Goal: Information Seeking & Learning: Learn about a topic

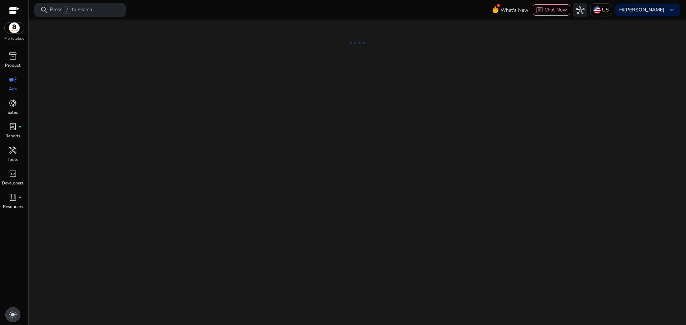
click at [12, 316] on span "light_mode" at bounding box center [13, 315] width 9 height 9
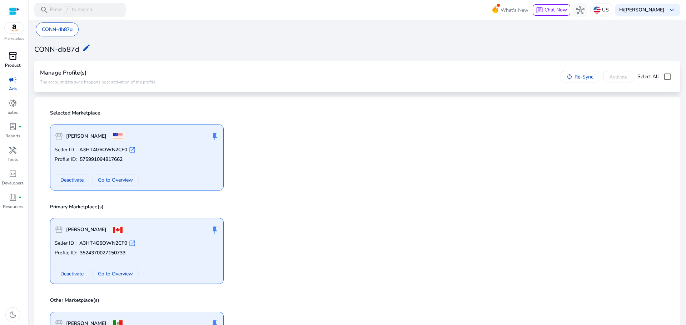
click at [13, 54] on span "inventory_2" at bounding box center [13, 56] width 9 height 9
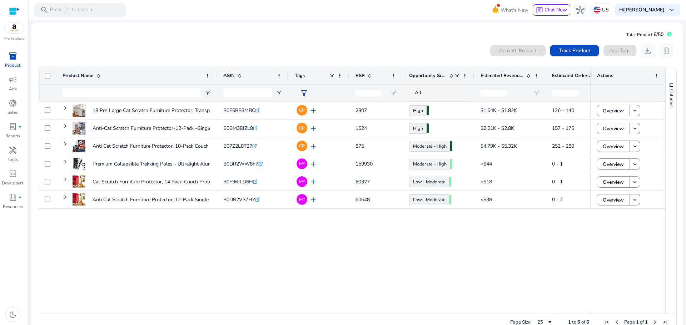
click at [8, 11] on div "Marketplace" at bounding box center [14, 20] width 28 height 41
click at [9, 9] on div at bounding box center [14, 11] width 11 height 8
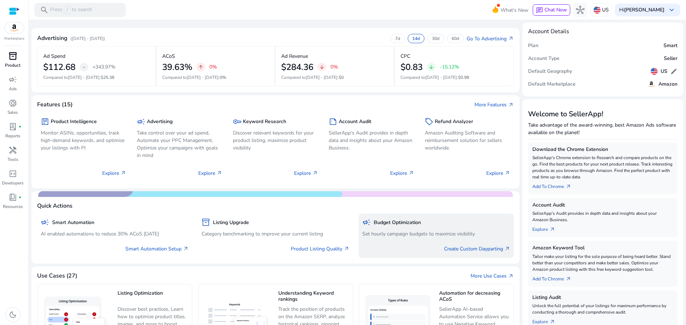
click at [411, 228] on div "campaign Budget Optimization" at bounding box center [436, 223] width 148 height 10
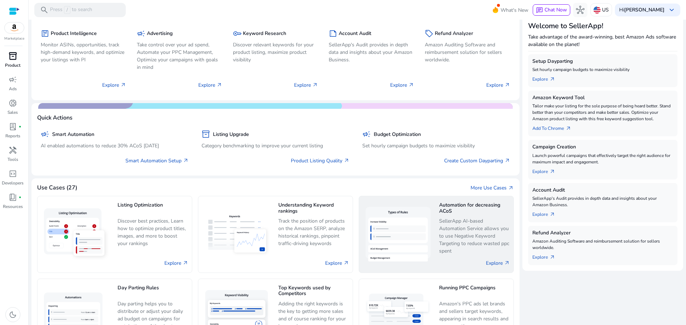
scroll to position [71, 0]
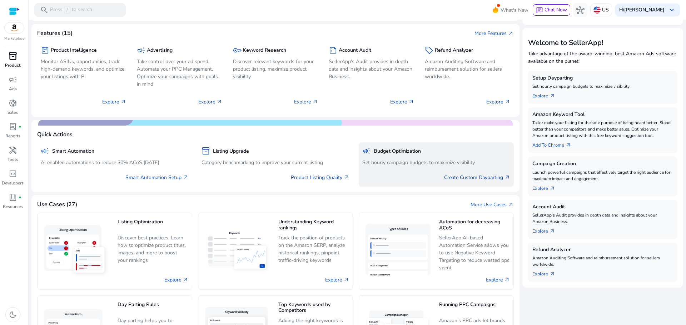
click at [469, 178] on link "Create Custom Dayparting arrow_outward" at bounding box center [477, 178] width 66 height 8
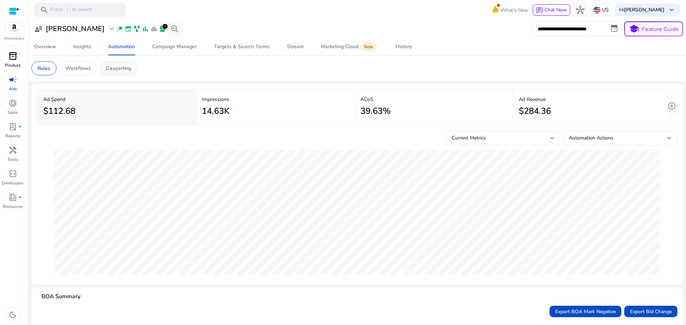
click at [119, 70] on p "Dayparting" at bounding box center [118, 69] width 25 height 8
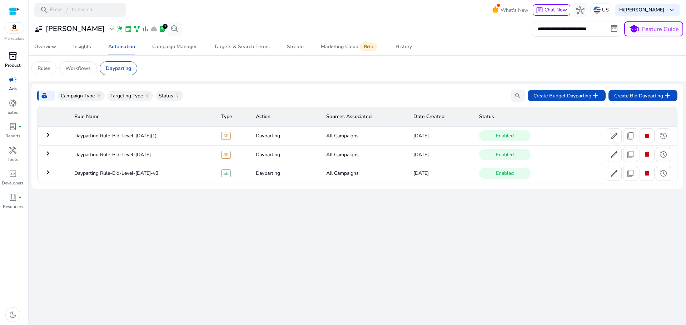
drag, startPoint x: 279, startPoint y: 291, endPoint x: 278, endPoint y: 277, distance: 13.7
click at [280, 291] on div "**********" at bounding box center [357, 173] width 652 height 306
click at [50, 136] on mat-icon "keyboard_arrow_right" at bounding box center [48, 135] width 9 height 9
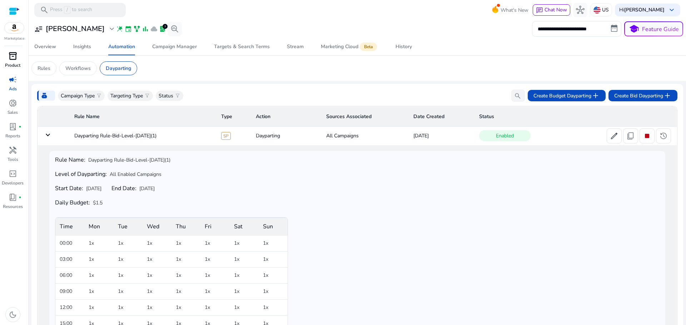
click at [48, 136] on mat-icon "keyboard_arrow_down" at bounding box center [48, 135] width 9 height 9
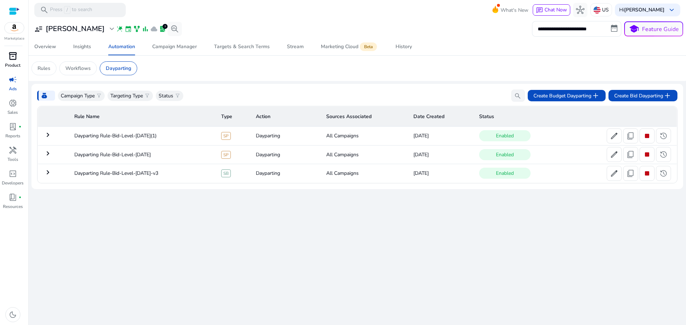
click at [47, 137] on mat-icon "keyboard_arrow_right" at bounding box center [48, 135] width 9 height 9
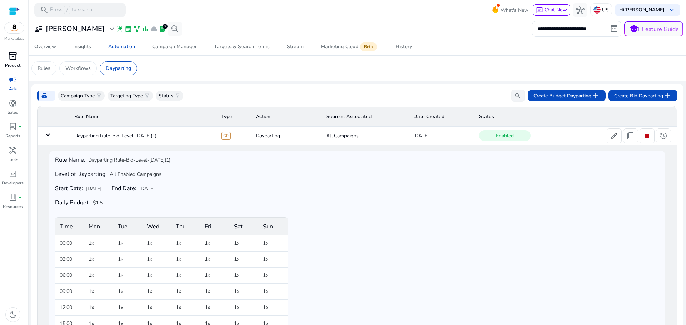
click at [47, 137] on mat-icon "keyboard_arrow_down" at bounding box center [48, 135] width 9 height 9
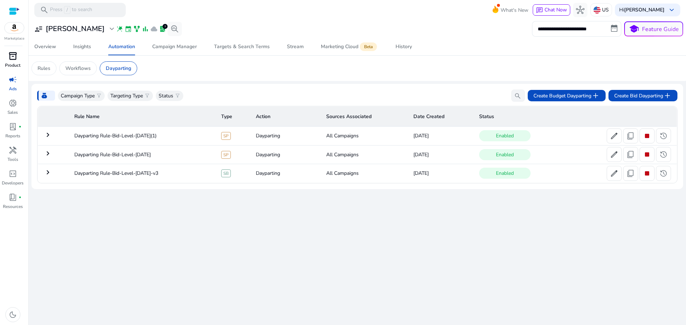
click at [46, 153] on mat-icon "keyboard_arrow_right" at bounding box center [48, 153] width 9 height 9
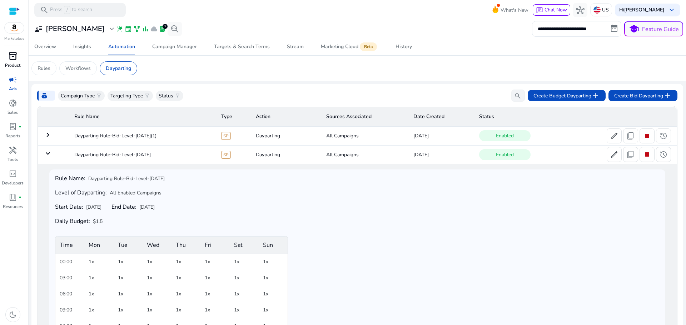
click at [46, 153] on mat-icon "keyboard_arrow_down" at bounding box center [48, 153] width 9 height 9
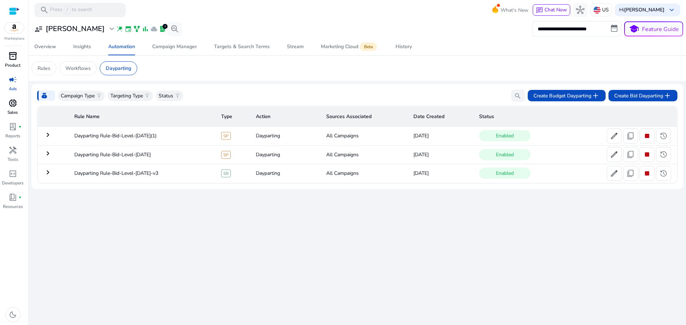
click at [18, 106] on div "donut_small" at bounding box center [13, 103] width 20 height 11
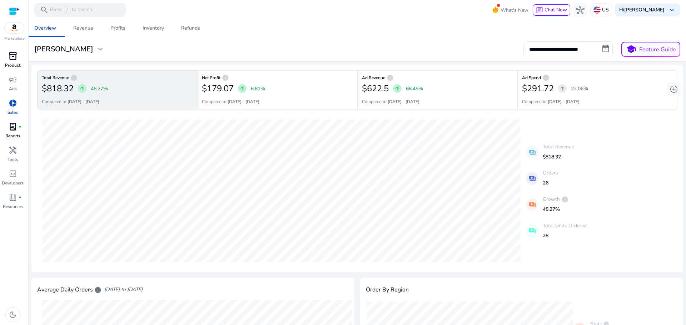
click at [13, 127] on span "lab_profile" at bounding box center [13, 127] width 9 height 9
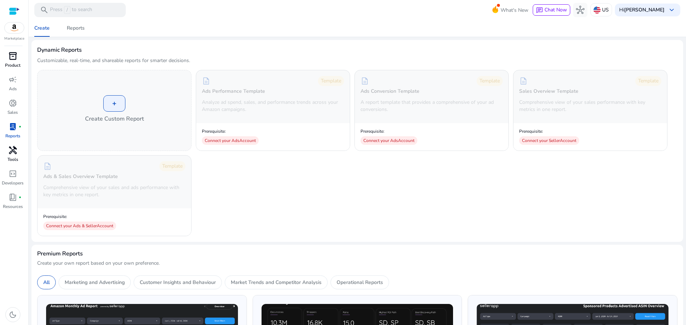
click at [11, 150] on span "handyman" at bounding box center [13, 150] width 9 height 9
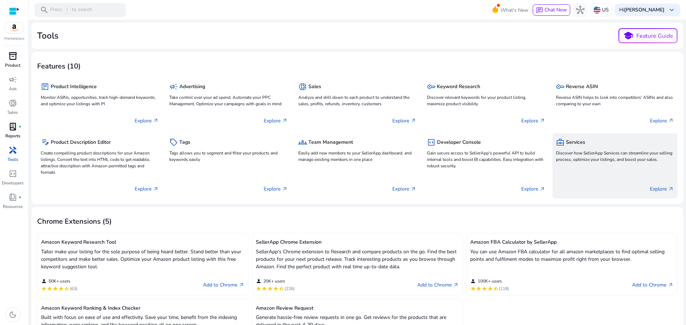
click at [582, 169] on div "business_center Services Discover how SellerApp Services can streamline your se…" at bounding box center [614, 166] width 125 height 65
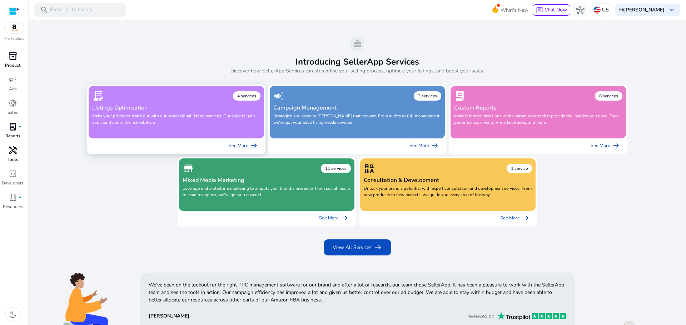
click at [232, 116] on p "Make your products stand out with our professional listing services. Our expert…" at bounding box center [176, 123] width 168 height 20
click at [353, 122] on p "Strategize and execute ad campaigns that convert. From audits to full managemen…" at bounding box center [357, 123] width 168 height 20
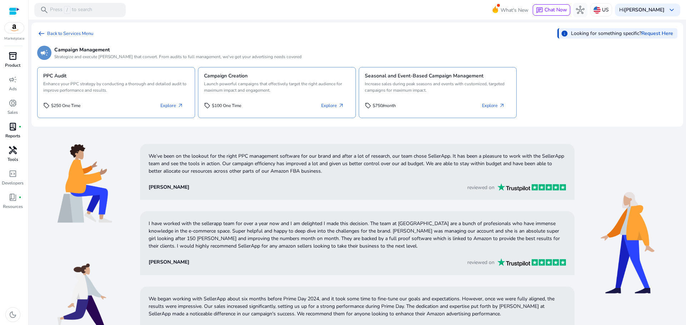
click at [12, 13] on div at bounding box center [14, 11] width 11 height 8
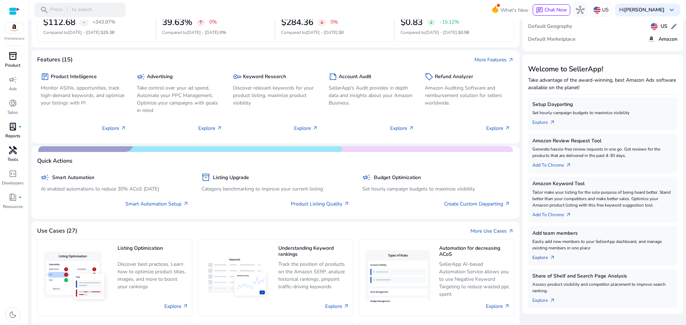
scroll to position [127, 0]
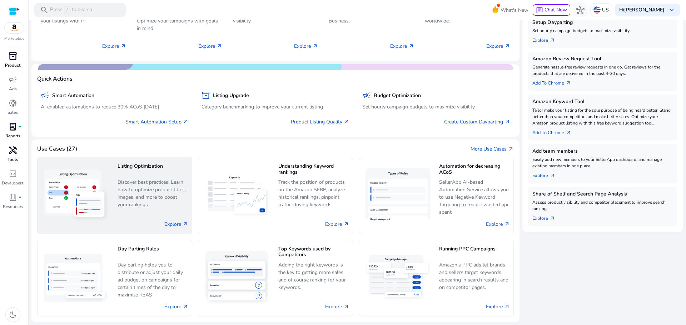
click at [157, 194] on p "Discover best practices, Learn how to optimize product titles, images, and more…" at bounding box center [153, 194] width 71 height 30
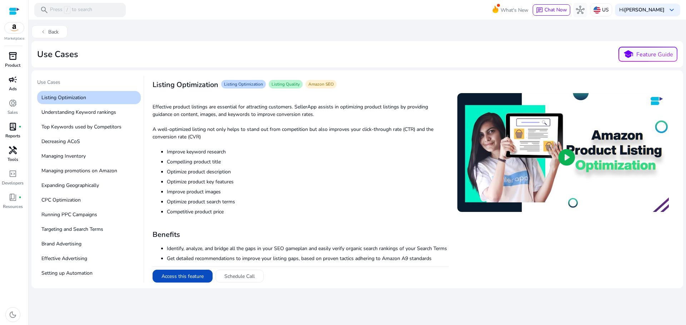
click at [15, 82] on span "campaign" at bounding box center [13, 79] width 9 height 9
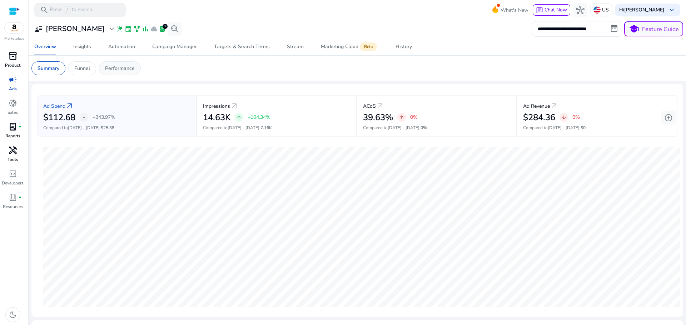
click at [121, 69] on p "Performance" at bounding box center [120, 69] width 30 height 8
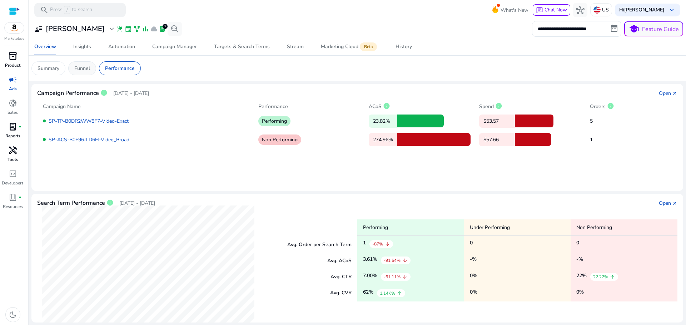
click at [80, 69] on p "Funnel" at bounding box center [82, 69] width 16 height 8
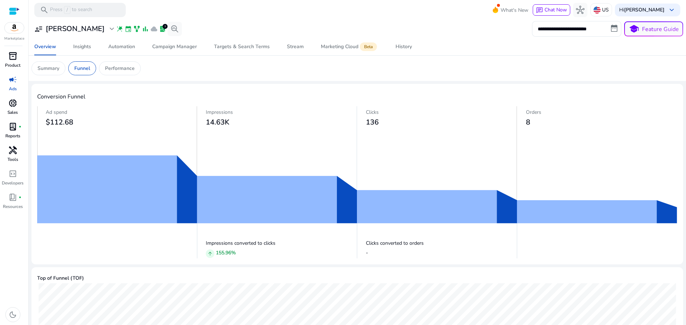
click at [15, 103] on span "donut_small" at bounding box center [13, 103] width 9 height 9
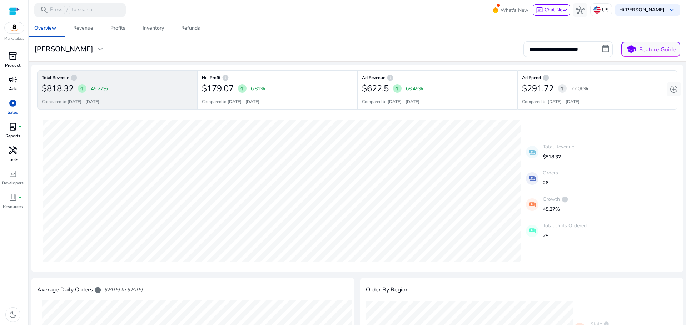
click at [10, 159] on p "Tools" at bounding box center [13, 159] width 11 height 6
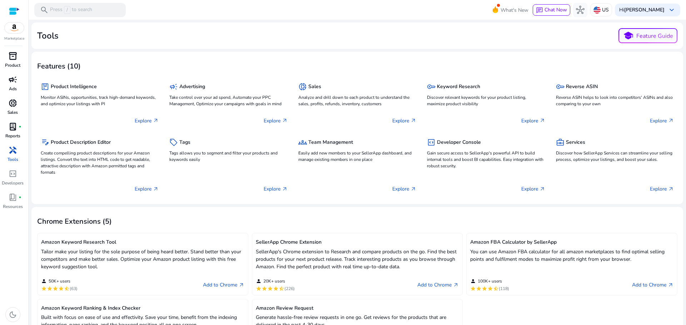
click at [7, 151] on div "handyman" at bounding box center [13, 150] width 20 height 11
click at [14, 14] on div at bounding box center [14, 11] width 11 height 8
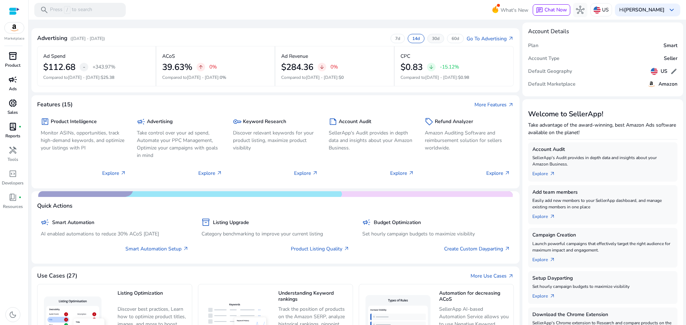
click at [435, 37] on p "30d" at bounding box center [436, 39] width 8 height 6
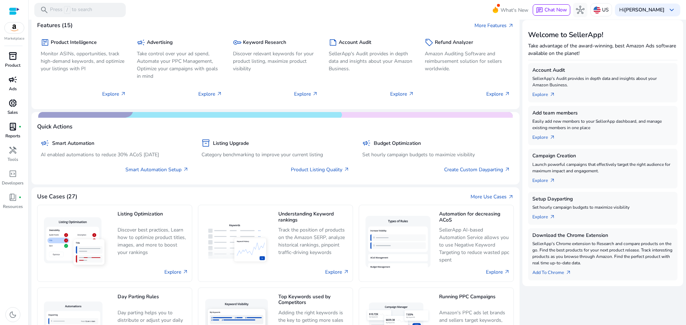
scroll to position [127, 0]
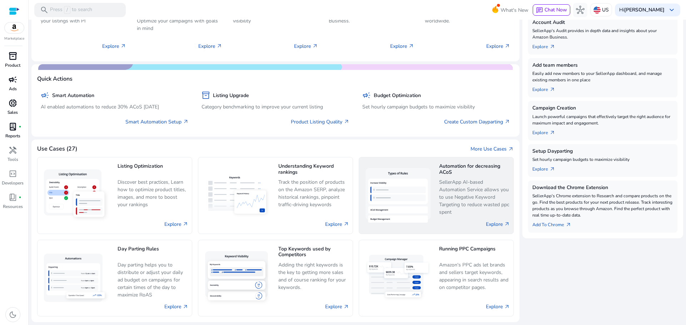
click at [458, 197] on p "SellerApp AI-based Automation Service allows you to use Negative Keyword Target…" at bounding box center [474, 198] width 71 height 38
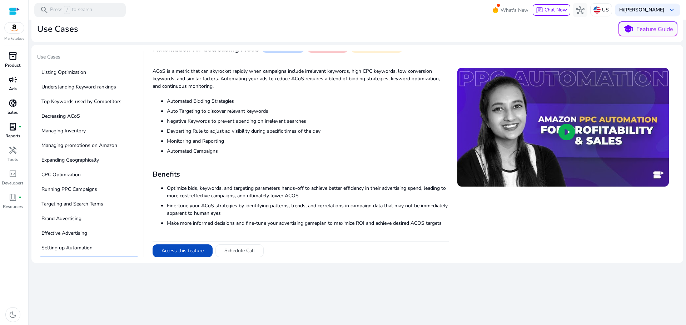
click at [569, 135] on span "play_circle" at bounding box center [567, 132] width 20 height 20
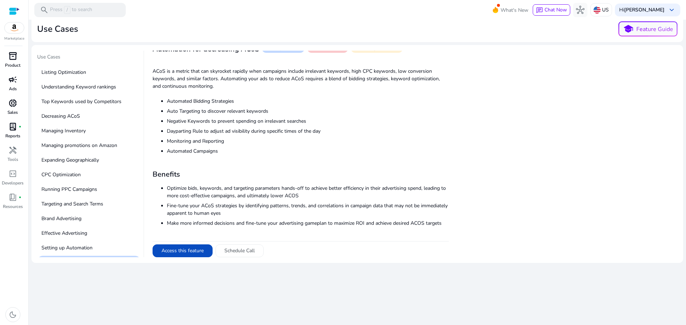
click at [495, 263] on mat-card "Use Cases Listing Optimization Understanding Keyword rankings Top Keywords used…" at bounding box center [357, 154] width 652 height 218
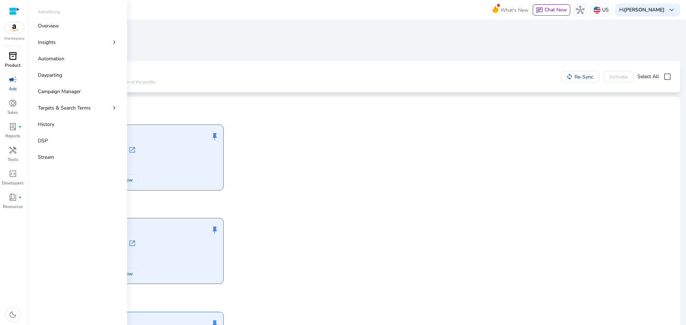
click at [11, 58] on span "inventory_2" at bounding box center [13, 56] width 9 height 9
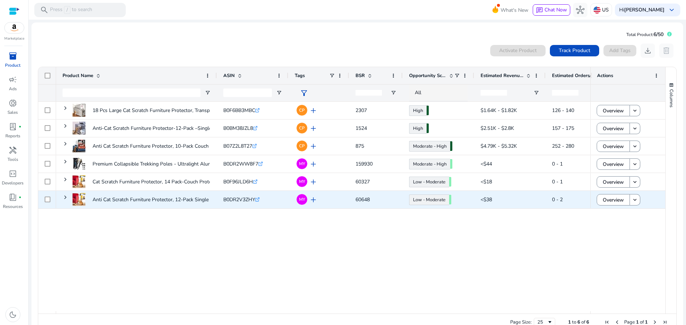
scroll to position [16, 0]
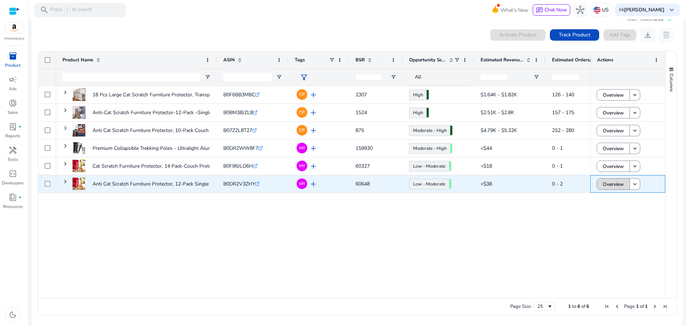
click at [611, 188] on span "Overview" at bounding box center [613, 184] width 21 height 15
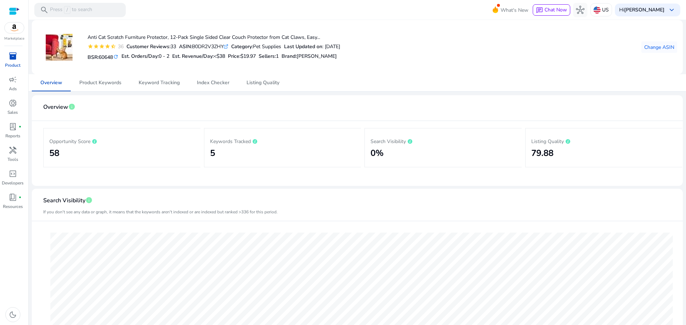
click at [249, 152] on h2 "5" at bounding box center [282, 153] width 145 height 10
click at [136, 81] on link "Keyword Tracking" at bounding box center [159, 82] width 58 height 17
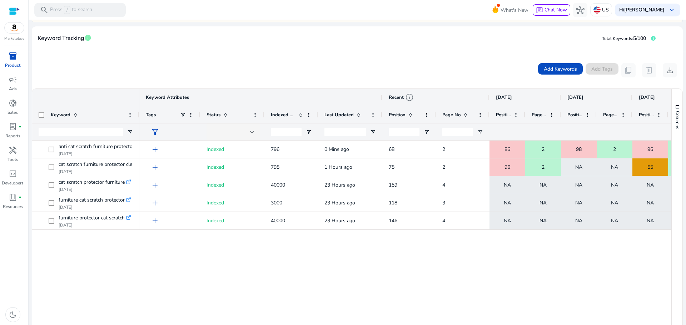
scroll to position [99, 0]
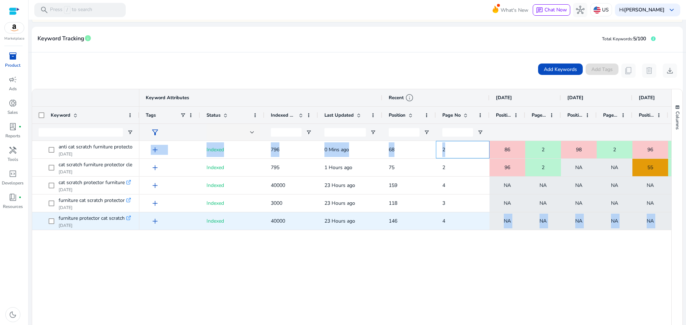
drag, startPoint x: 449, startPoint y: 149, endPoint x: 451, endPoint y: 228, distance: 79.0
click at [451, 228] on div "add Indexed 795 1 Hours ago 75 2 96 2 NA NA 55 2 98 6 add Indexed 40000 23 Hour…" at bounding box center [600, 185] width 922 height 89
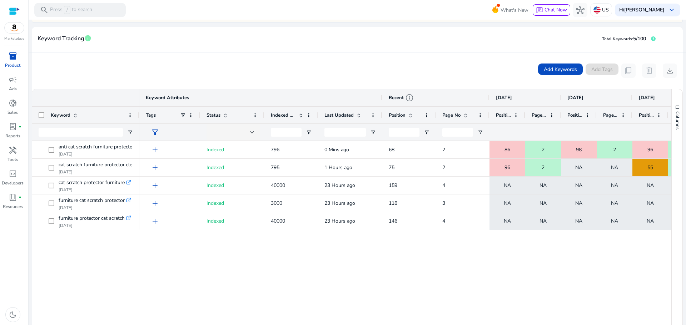
click at [432, 278] on div "add Indexed 795 1 Hours ago 75 2 96 2 NA NA 55 2 98 6 add Indexed 40000 23 Hour…" at bounding box center [405, 239] width 532 height 196
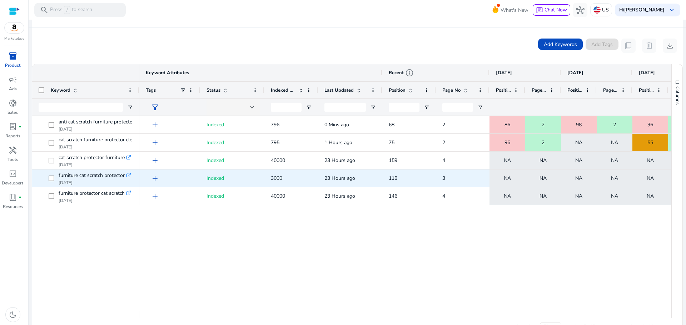
scroll to position [134, 0]
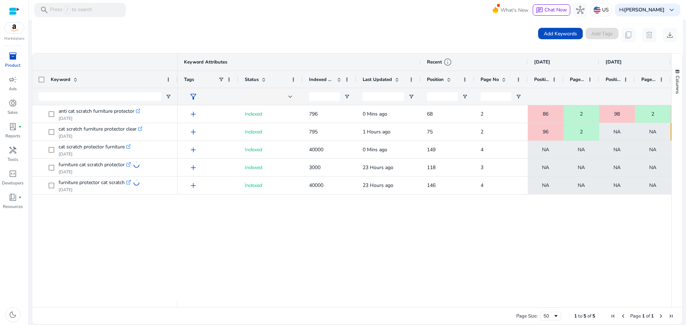
drag, startPoint x: 139, startPoint y: 71, endPoint x: 177, endPoint y: 71, distance: 38.2
click at [177, 71] on div at bounding box center [177, 79] width 3 height 17
click at [219, 318] on div "Page Size: 50 1 to 5 of 5 Page 1 of 1" at bounding box center [357, 316] width 650 height 17
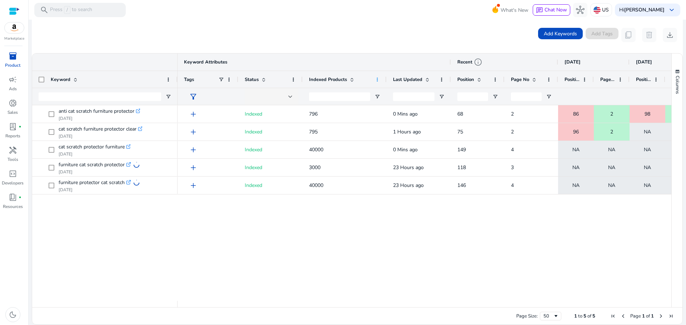
drag, startPoint x: 355, startPoint y: 72, endPoint x: 378, endPoint y: 77, distance: 23.1
click at [385, 76] on div at bounding box center [386, 79] width 3 height 17
click at [308, 236] on div "add Indexed 795 1 Hours ago 75 2 96 2 NA NA 55 2 add Indexed 3000 23 Hours ago …" at bounding box center [425, 203] width 494 height 196
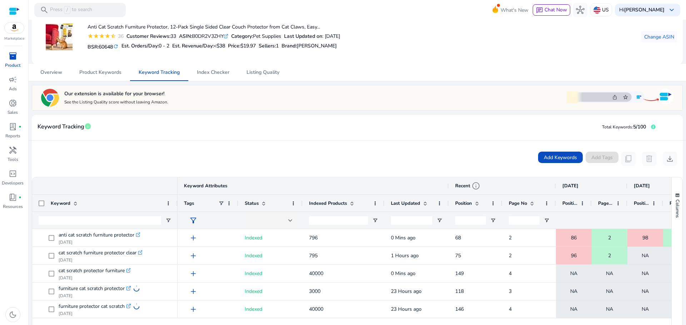
scroll to position [0, 0]
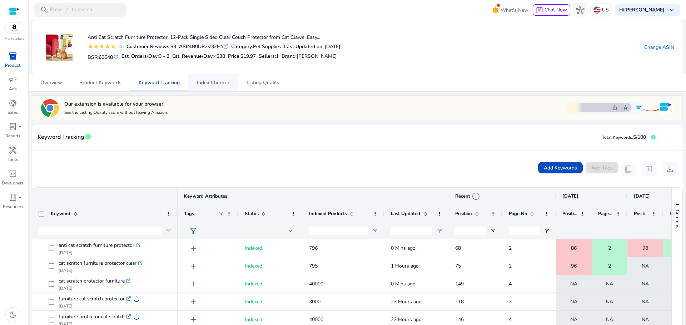
click at [220, 80] on span "Index Checker" at bounding box center [213, 82] width 33 height 5
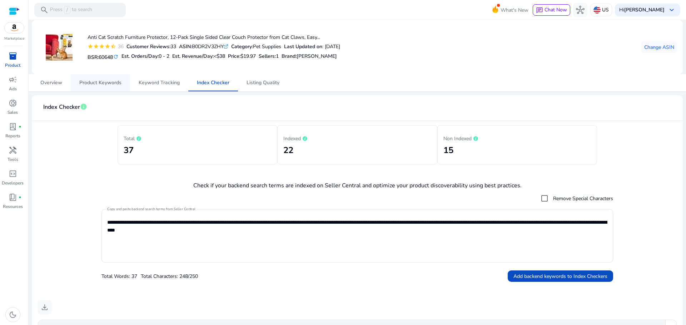
click at [113, 85] on span "Product Keywords" at bounding box center [100, 82] width 42 height 5
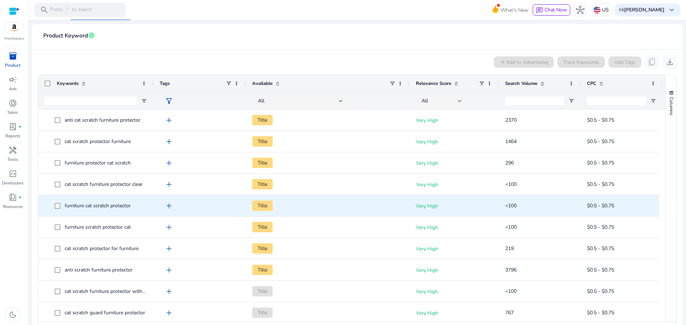
scroll to position [51, 0]
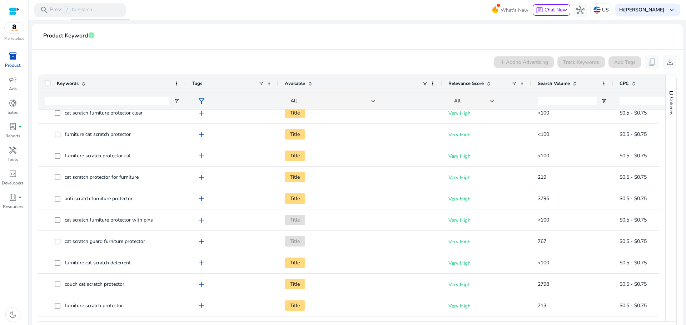
drag, startPoint x: 152, startPoint y: 79, endPoint x: 185, endPoint y: 79, distance: 33.6
click at [185, 79] on div at bounding box center [185, 83] width 3 height 17
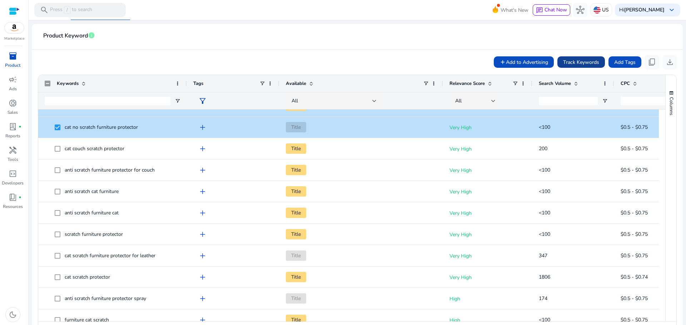
click at [584, 60] on span "Track Keywords" at bounding box center [581, 63] width 36 height 8
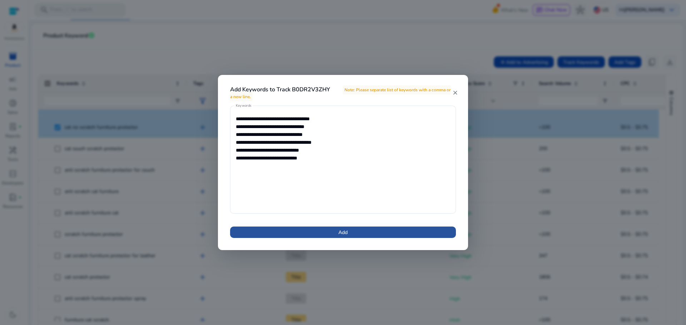
click at [347, 228] on span at bounding box center [343, 232] width 226 height 17
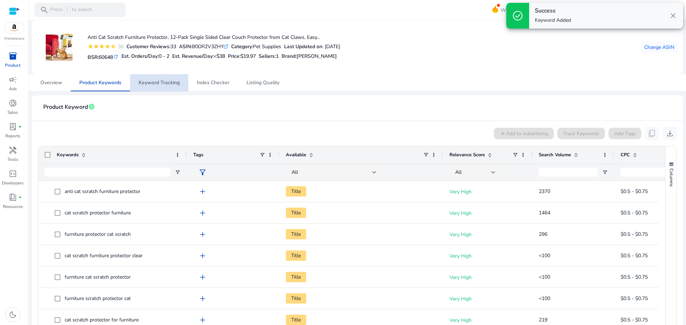
click at [157, 81] on span "Keyword Tracking" at bounding box center [159, 82] width 41 height 5
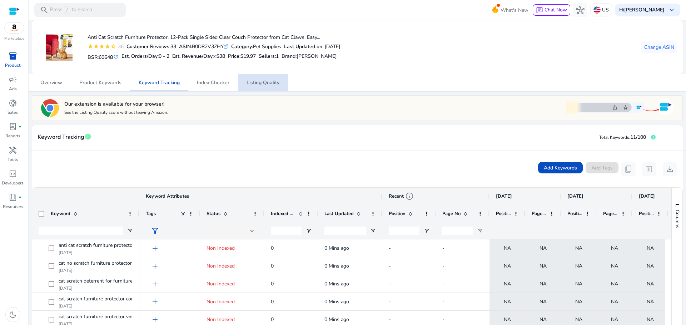
click at [261, 81] on span "Listing Quality" at bounding box center [262, 82] width 33 height 5
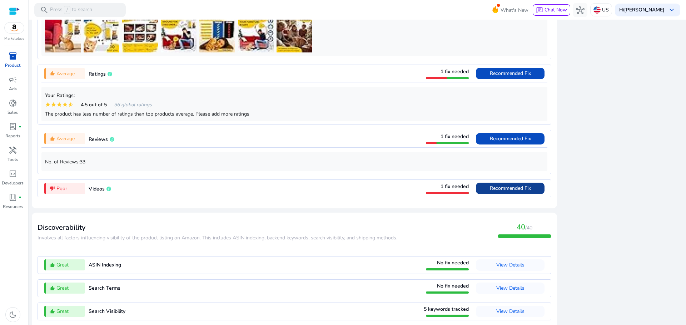
click at [500, 190] on span "Recommended Fix" at bounding box center [510, 188] width 41 height 7
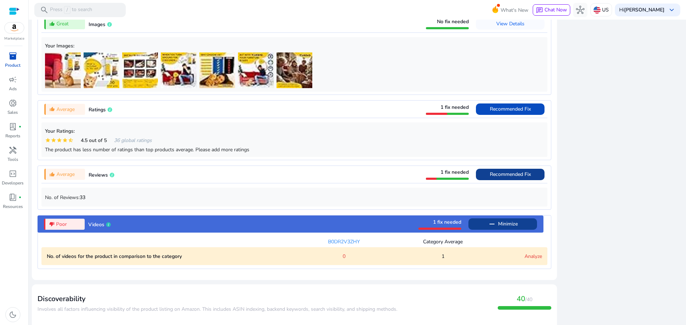
click at [501, 177] on span "Recommended Fix" at bounding box center [510, 174] width 41 height 7
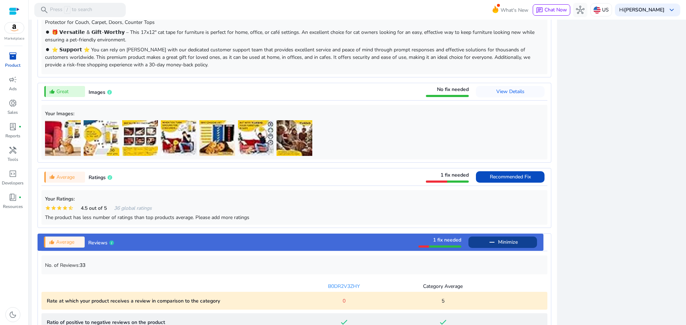
scroll to position [454, 0]
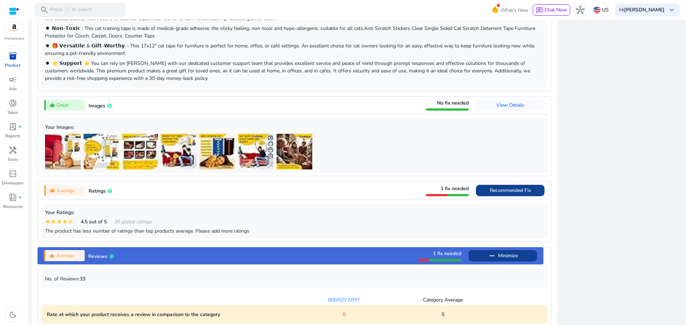
click at [493, 193] on span "Recommended Fix" at bounding box center [510, 190] width 41 height 7
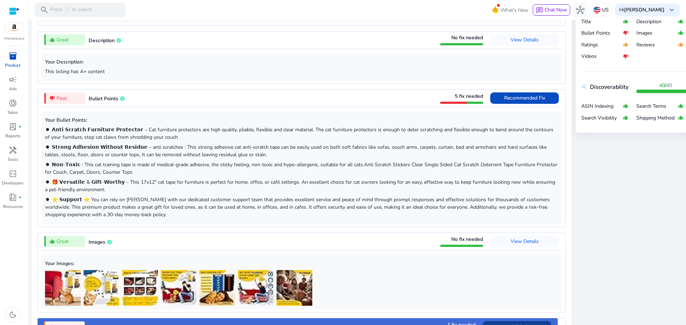
scroll to position [317, 0]
click at [535, 102] on span "Recommended Fix" at bounding box center [524, 98] width 41 height 11
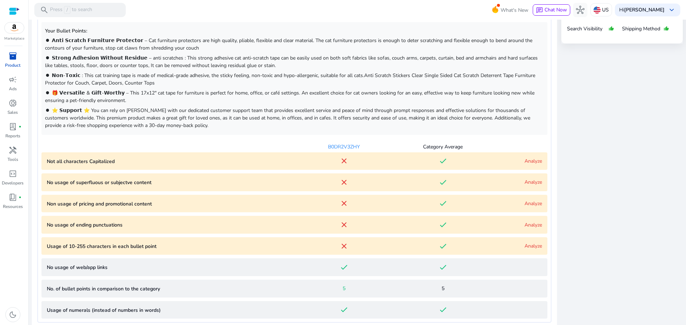
scroll to position [424, 0]
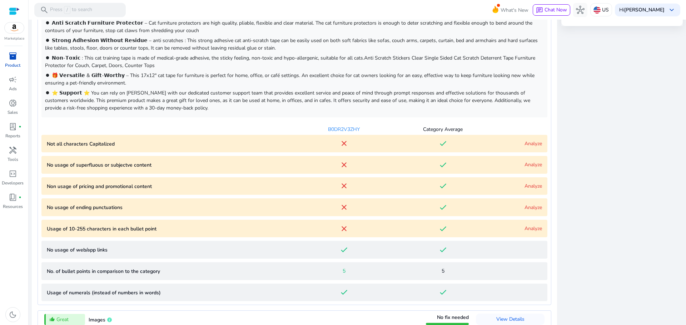
click at [524, 145] on link "Analyze" at bounding box center [533, 143] width 18 height 7
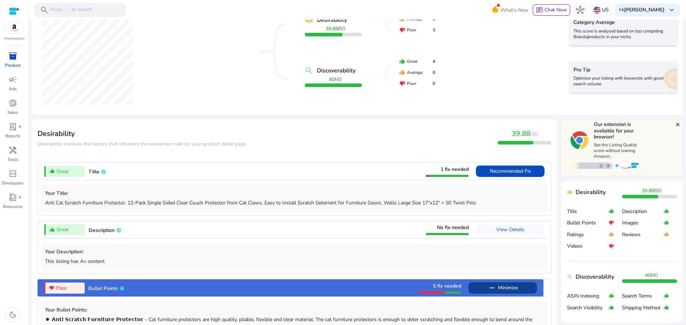
scroll to position [0, 0]
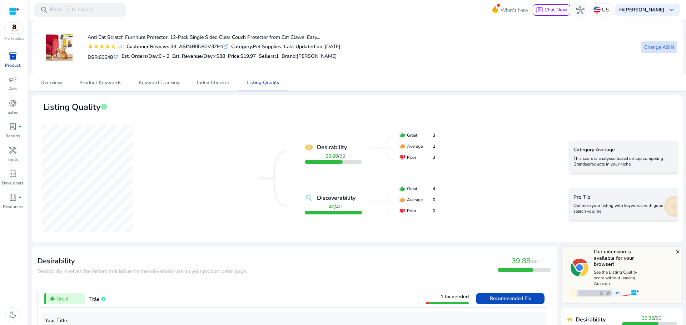
click at [657, 44] on span "Change ASIN" at bounding box center [659, 48] width 30 height 8
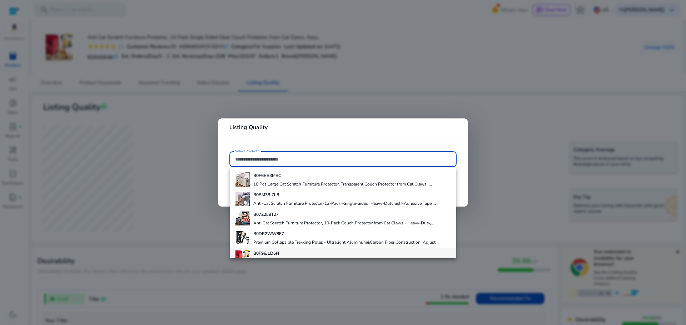
scroll to position [31, 0]
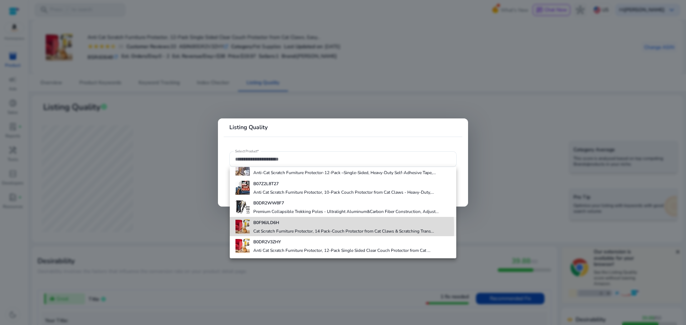
click at [286, 228] on div "B0F96JLD6H Cat Scratch Furniture Protector, 14 Pack-Couch Protector from Cat Cl…" at bounding box center [343, 226] width 181 height 19
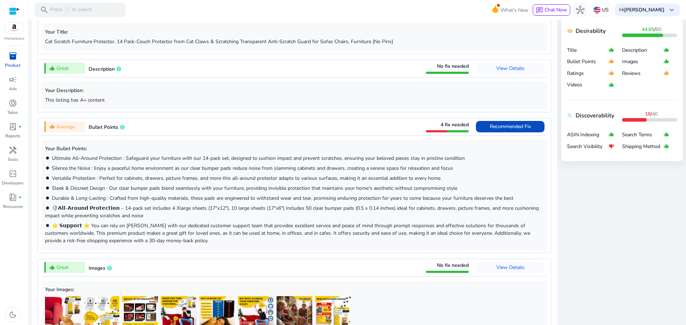
scroll to position [283, 0]
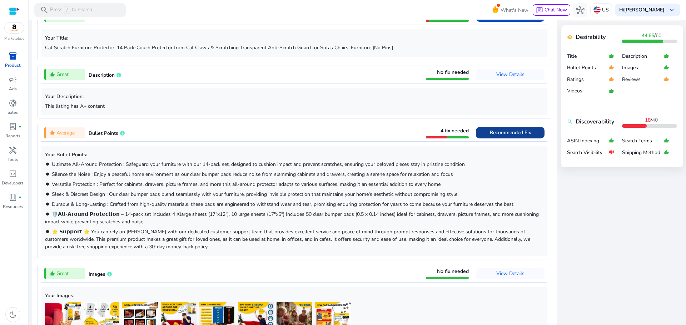
click at [500, 135] on span "Recommended Fix" at bounding box center [510, 132] width 41 height 7
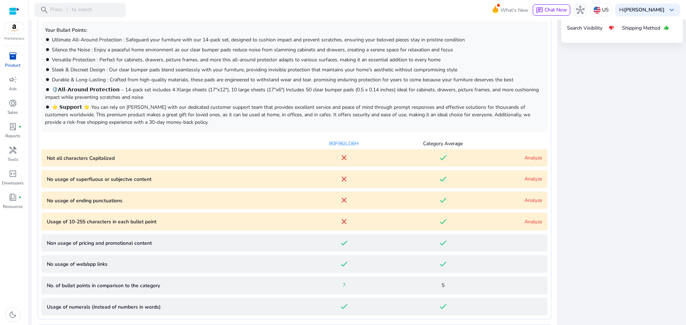
scroll to position [407, 0]
click at [530, 163] on Capitalized "Not all characters Capitalized close done Analyze" at bounding box center [294, 159] width 506 height 18
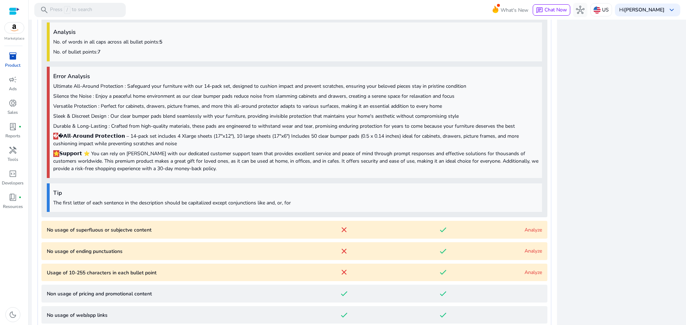
scroll to position [557, 0]
click at [532, 230] on link "Analyze" at bounding box center [533, 230] width 18 height 7
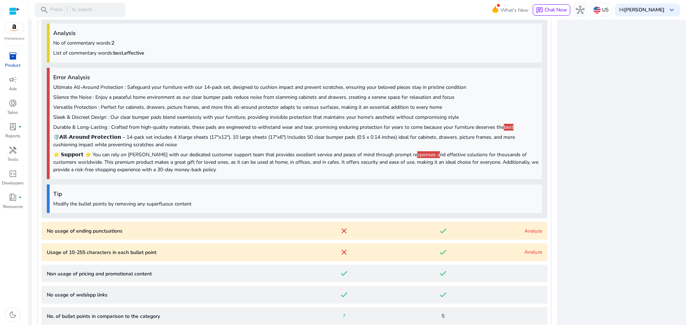
scroll to position [778, 0]
click at [533, 228] on link "Analyze" at bounding box center [533, 231] width 18 height 7
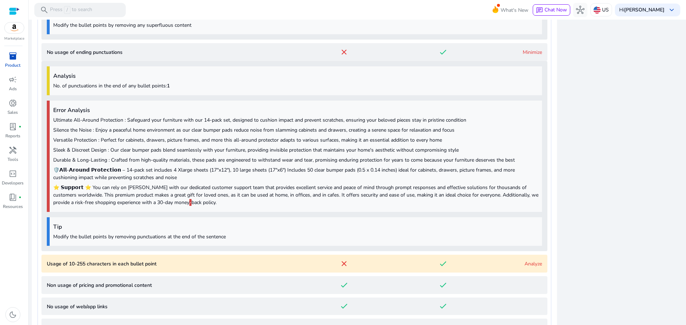
scroll to position [1000, 0]
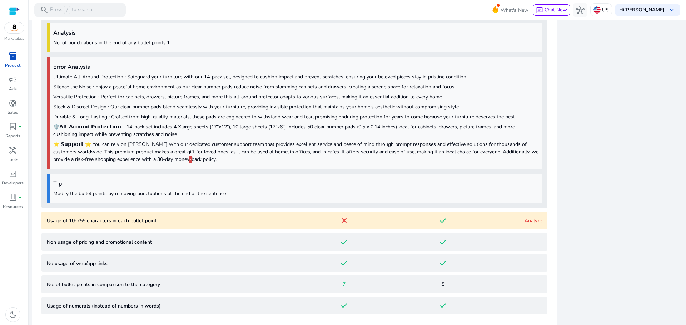
click at [529, 223] on link "Analyze" at bounding box center [533, 221] width 18 height 7
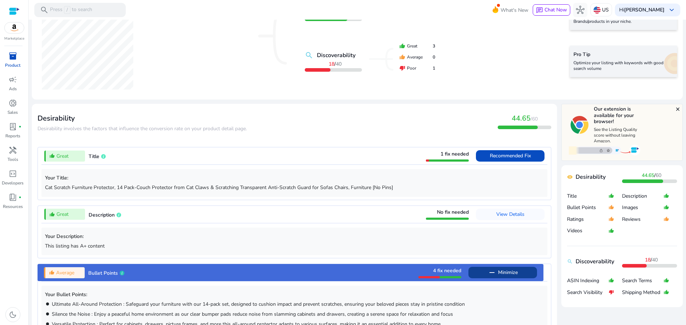
scroll to position [0, 0]
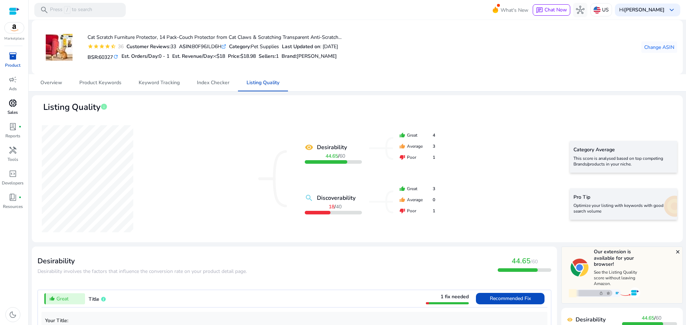
click at [11, 109] on link "donut_small Sales" at bounding box center [12, 110] width 25 height 24
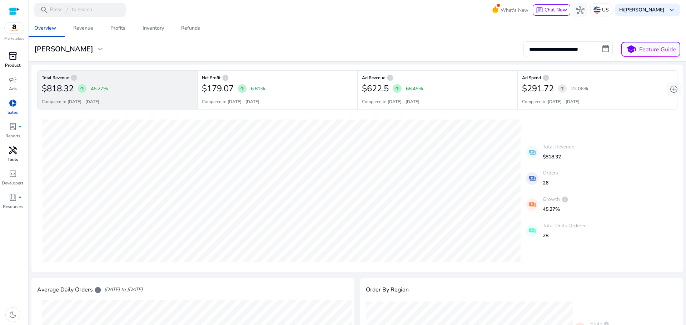
click at [14, 152] on span "handyman" at bounding box center [13, 150] width 9 height 9
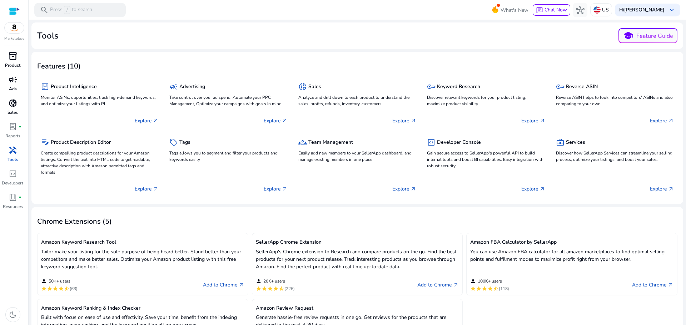
click at [12, 85] on link "campaign Ads" at bounding box center [12, 86] width 25 height 24
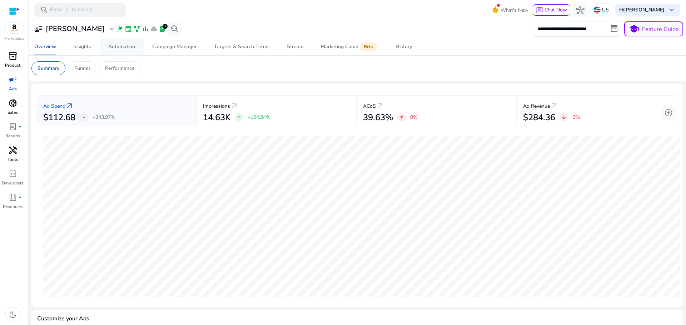
click at [122, 45] on div "Automation" at bounding box center [121, 46] width 27 height 5
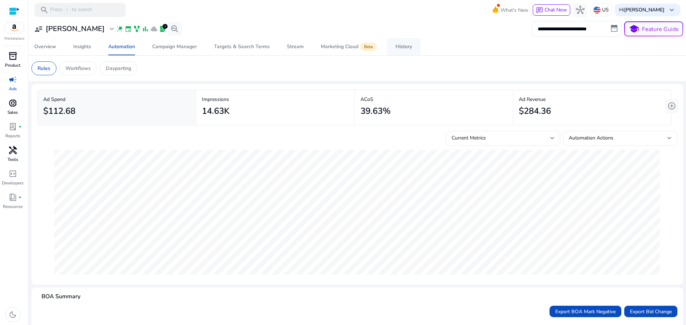
click at [395, 48] on div "History" at bounding box center [403, 46] width 16 height 5
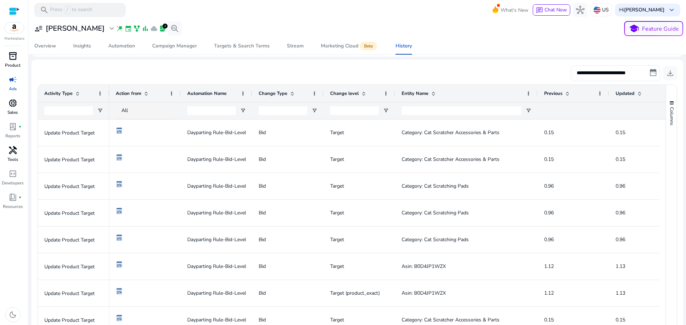
drag, startPoint x: 484, startPoint y: 89, endPoint x: 537, endPoint y: 103, distance: 55.0
click at [537, 103] on div "Action from Automation Name Change Type" at bounding box center [505, 102] width 792 height 34
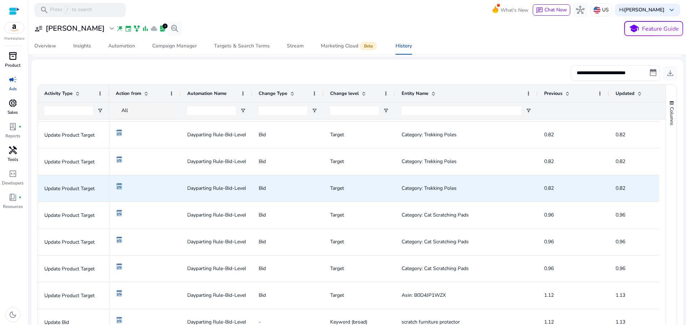
scroll to position [214, 0]
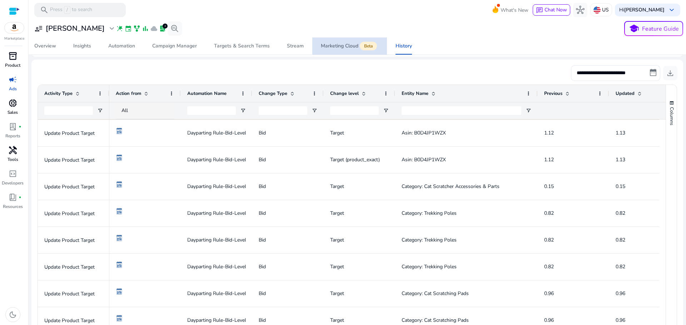
click at [326, 40] on span "Marketing Cloud Beta" at bounding box center [350, 46] width 58 height 17
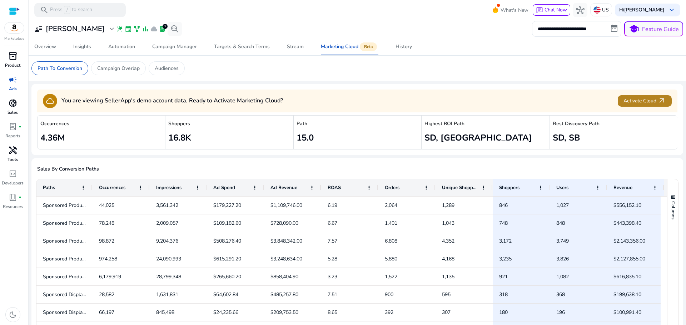
click at [629, 100] on span "Activate Cloud arrow_outward" at bounding box center [644, 101] width 43 height 8
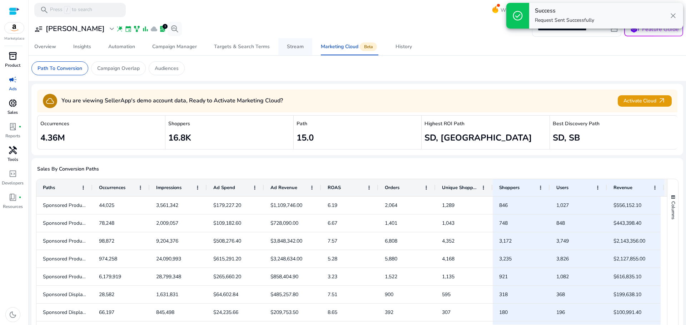
click at [298, 50] on span "Stream" at bounding box center [295, 46] width 17 height 17
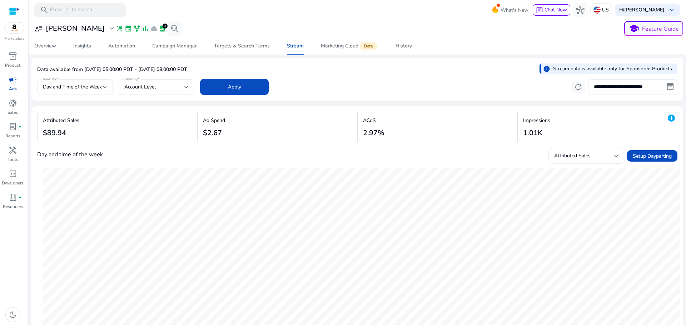
click at [590, 158] on div "Attributed Sales" at bounding box center [584, 156] width 60 height 8
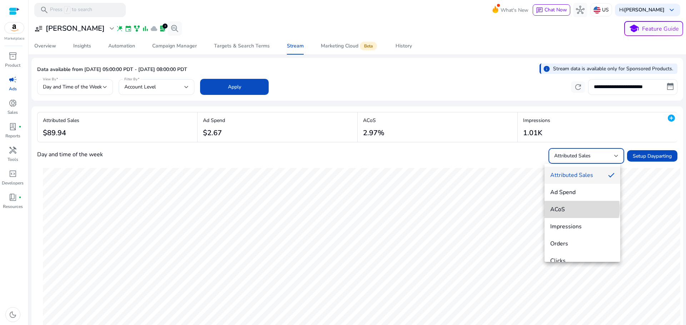
click at [582, 209] on span "ACoS" at bounding box center [582, 210] width 64 height 8
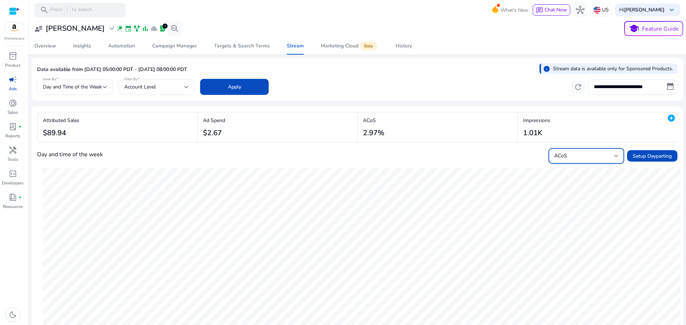
click at [587, 156] on div "ACoS" at bounding box center [584, 156] width 60 height 8
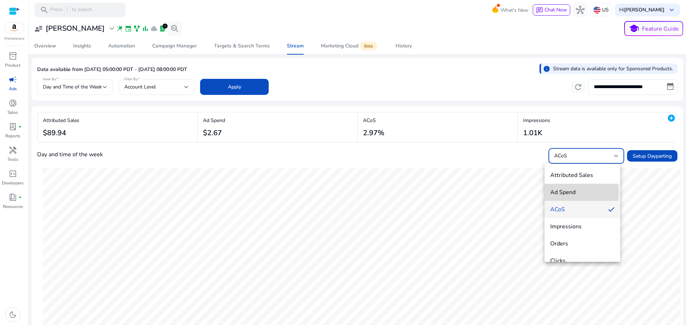
click at [574, 193] on span "Ad Spend" at bounding box center [582, 193] width 64 height 8
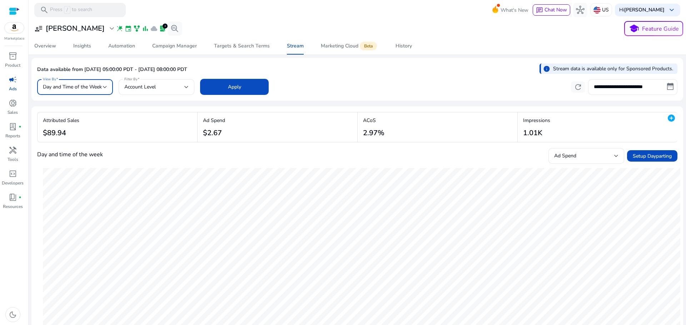
click at [93, 89] on span "Day and Time of the Week" at bounding box center [72, 87] width 59 height 7
click at [433, 74] on div at bounding box center [343, 162] width 686 height 325
click at [621, 87] on input "**********" at bounding box center [632, 87] width 89 height 16
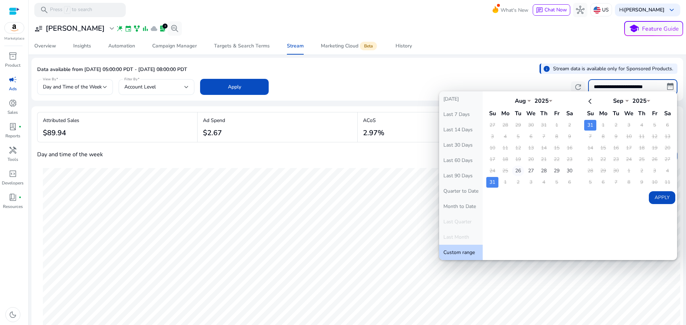
click at [514, 171] on td "26" at bounding box center [518, 171] width 12 height 11
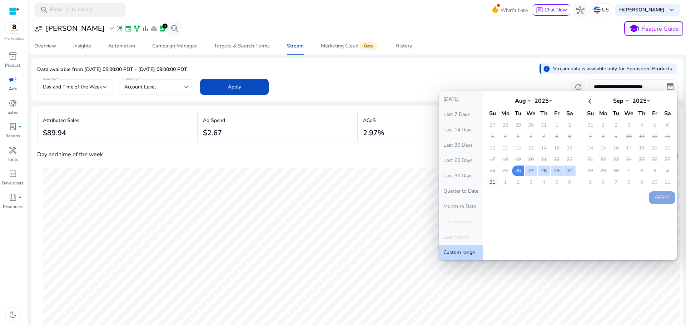
click at [490, 182] on td "31" at bounding box center [492, 182] width 12 height 11
click at [665, 199] on button "Apply" at bounding box center [662, 197] width 26 height 13
type input "**********"
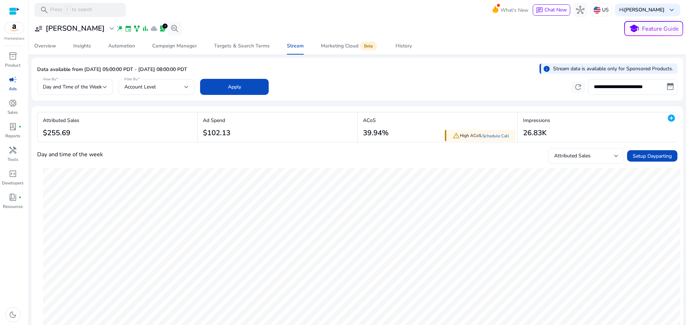
click at [582, 152] on div "Attributed Sales" at bounding box center [586, 156] width 64 height 9
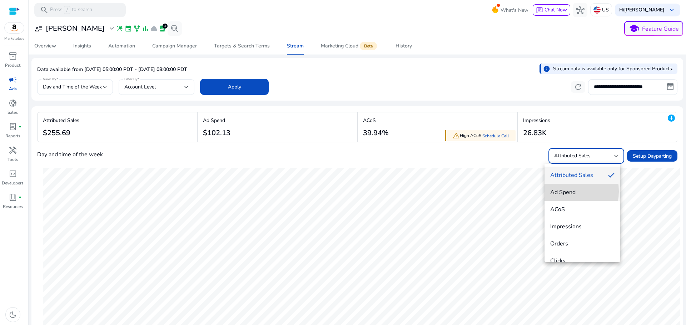
click at [564, 191] on span "Ad Spend" at bounding box center [582, 193] width 64 height 8
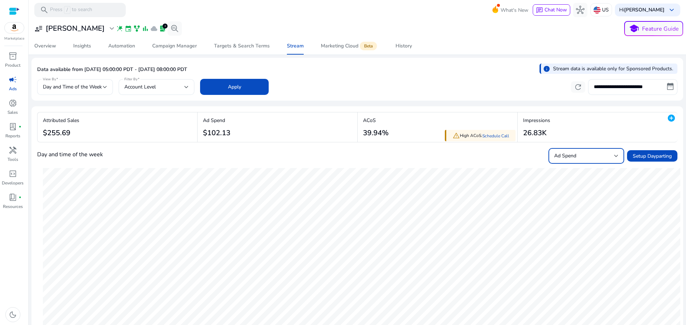
click at [587, 155] on div "Ad Spend" at bounding box center [584, 156] width 60 height 8
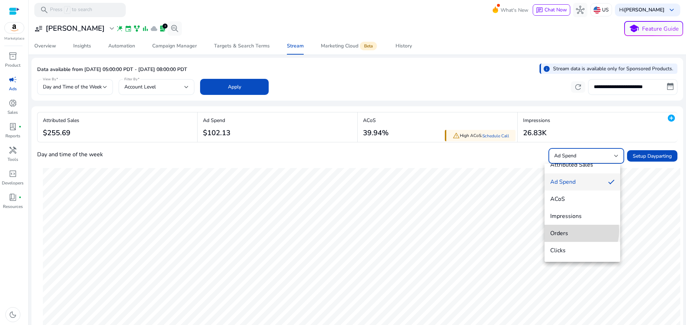
click at [571, 231] on span "Orders" at bounding box center [582, 234] width 64 height 8
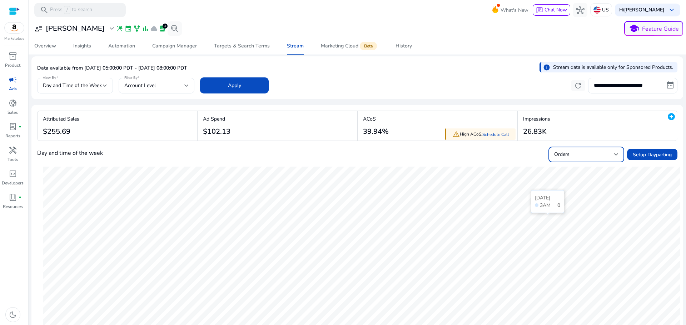
scroll to position [0, 0]
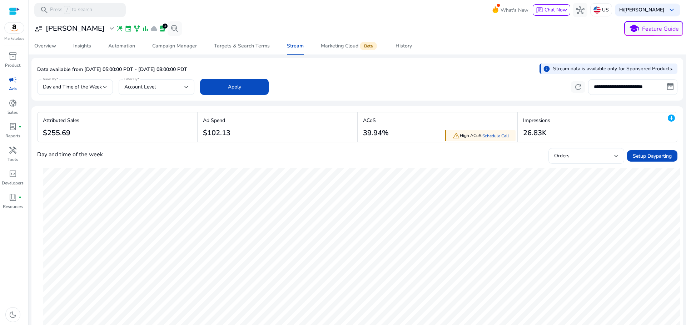
click at [584, 162] on div "Orders" at bounding box center [586, 156] width 64 height 16
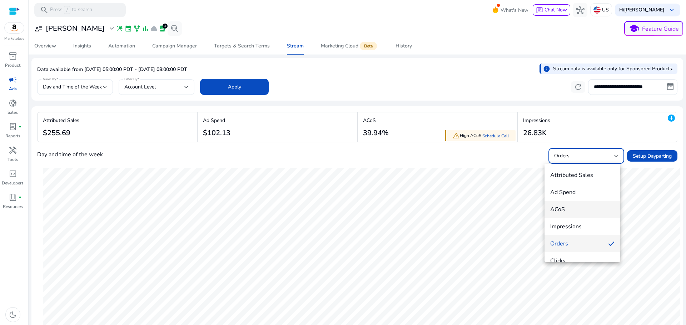
click at [578, 208] on span "ACoS" at bounding box center [582, 210] width 64 height 8
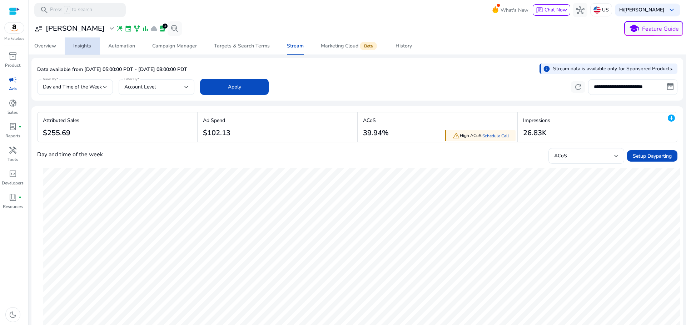
click at [98, 38] on link "Insights" at bounding box center [82, 46] width 35 height 17
click at [122, 45] on div "Automation" at bounding box center [121, 46] width 27 height 5
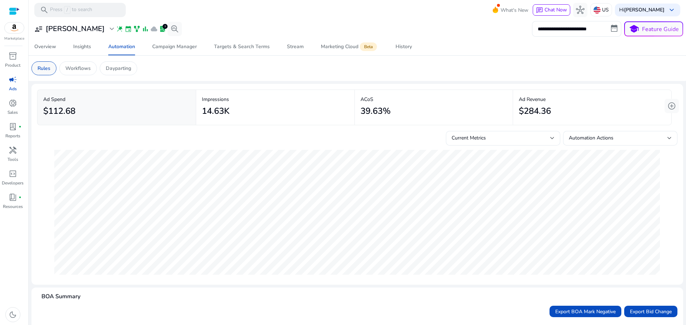
click at [50, 71] on p "Rules" at bounding box center [44, 69] width 13 height 8
click at [664, 105] on button "add_circle" at bounding box center [671, 106] width 14 height 14
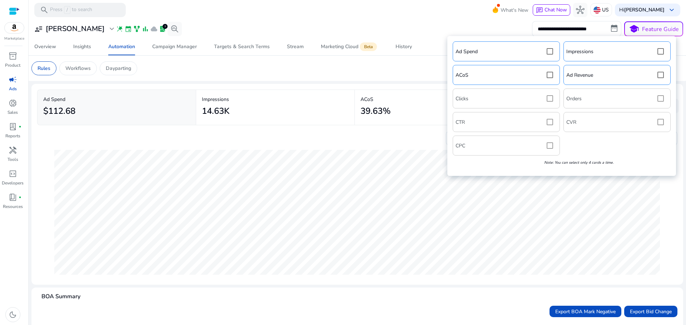
drag, startPoint x: 567, startPoint y: 164, endPoint x: 572, endPoint y: 164, distance: 4.7
click at [568, 164] on icon "Note: You can select only 4 cards a time." at bounding box center [578, 162] width 69 height 5
drag, startPoint x: 572, startPoint y: 164, endPoint x: 602, endPoint y: 173, distance: 31.2
click at [574, 165] on icon "Note: You can select only 4 cards a time." at bounding box center [578, 162] width 69 height 5
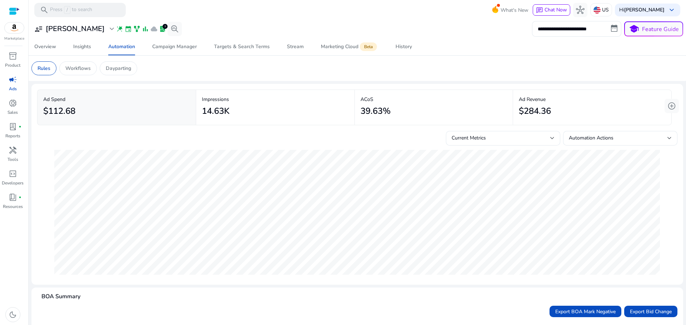
click at [675, 214] on mat-card "Ad Spend $112.68 Impressions 14.63K ACoS 39.63% Ad Revenue $284.36 Current Metr…" at bounding box center [357, 184] width 652 height 201
click at [75, 61] on div "Workflows" at bounding box center [78, 68] width 38 height 14
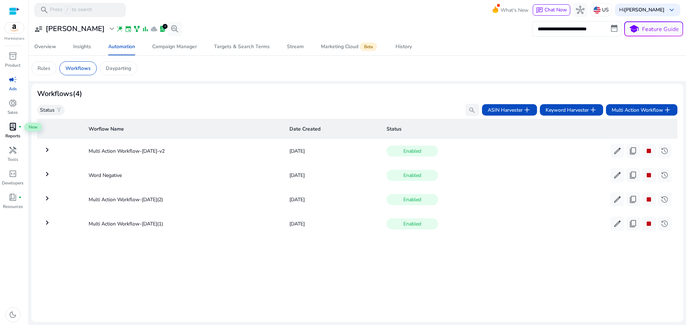
click at [10, 123] on span "lab_profile" at bounding box center [13, 127] width 9 height 9
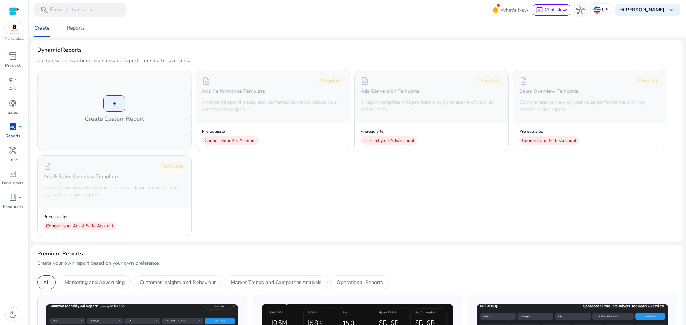
click at [14, 29] on img at bounding box center [14, 28] width 19 height 11
click at [11, 14] on div at bounding box center [14, 11] width 11 height 8
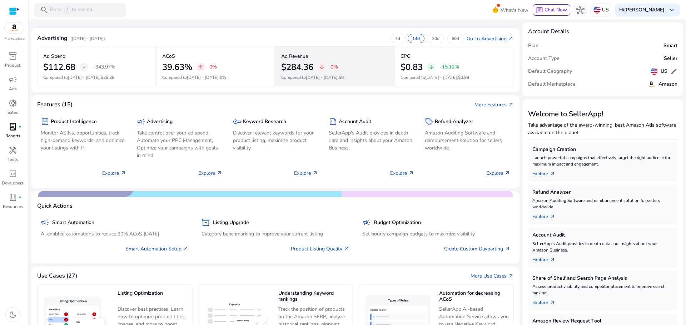
click at [328, 65] on div "arrow_downward 0%" at bounding box center [328, 67] width 20 height 9
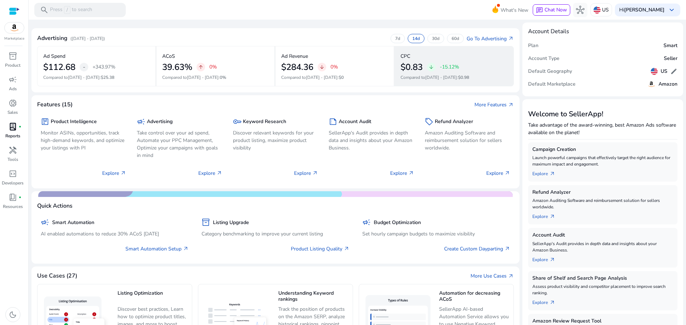
click at [425, 67] on div "$0.83 arrow_downward -15.12%" at bounding box center [454, 67] width 108 height 10
